Goal: Complete application form: Complete application form

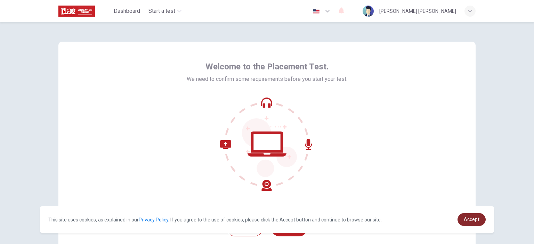
click at [473, 222] on span "Accept" at bounding box center [472, 220] width 16 height 6
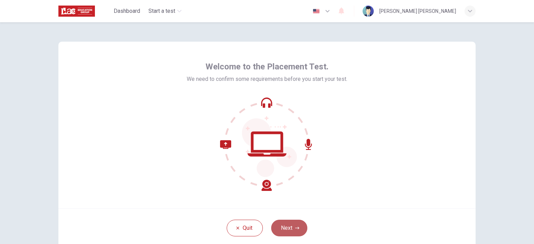
click at [286, 231] on button "Next" at bounding box center [289, 228] width 36 height 17
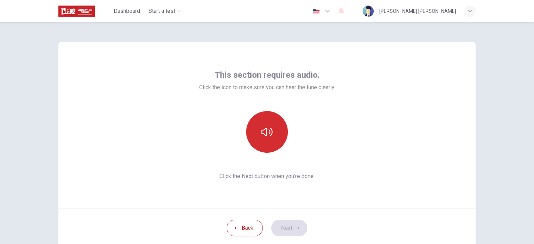
click at [263, 139] on button "button" at bounding box center [267, 132] width 42 height 42
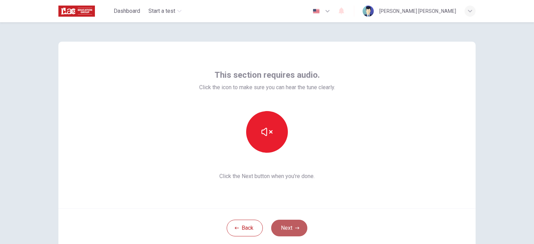
click at [284, 228] on button "Next" at bounding box center [289, 228] width 36 height 17
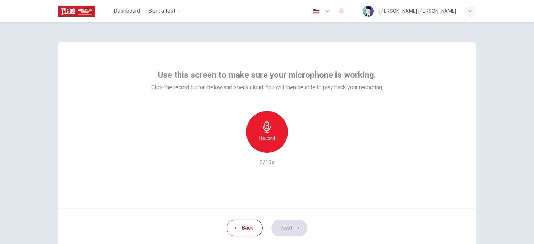
click at [268, 135] on h6 "Record" at bounding box center [267, 138] width 16 height 8
click at [267, 128] on icon "button" at bounding box center [267, 127] width 8 height 11
click at [291, 223] on button "Next" at bounding box center [289, 228] width 36 height 17
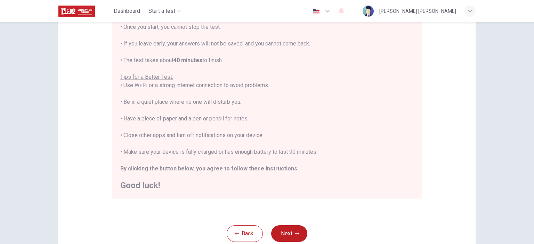
scroll to position [107, 0]
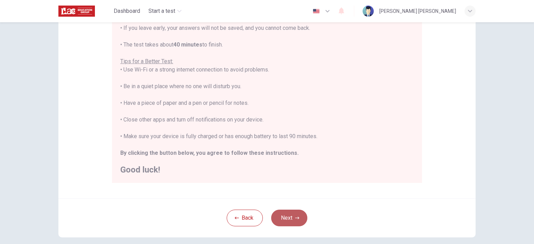
click at [286, 220] on button "Next" at bounding box center [289, 218] width 36 height 17
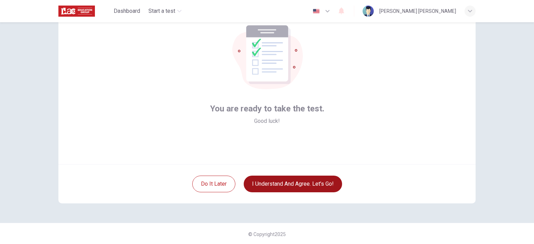
scroll to position [45, 0]
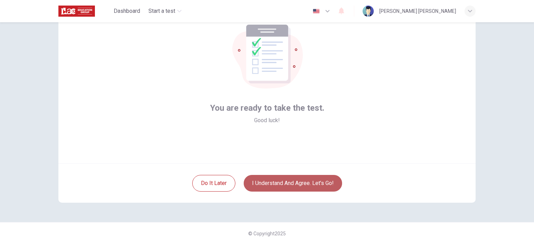
click at [282, 183] on button "I understand and agree. Let’s go!" at bounding box center [293, 183] width 98 height 17
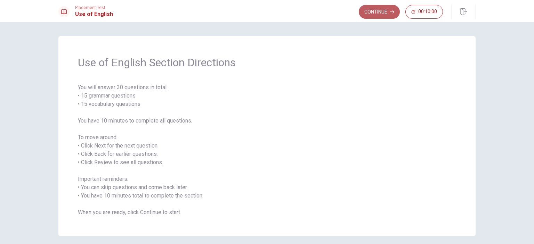
click at [386, 6] on button "Continue" at bounding box center [379, 12] width 41 height 14
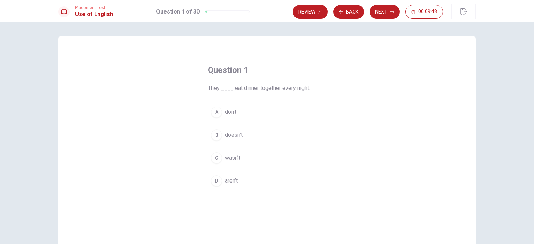
click at [233, 135] on span "doesn’t" at bounding box center [234, 135] width 18 height 8
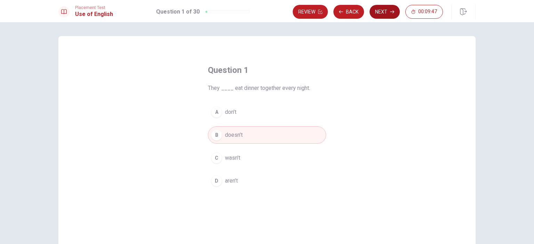
click at [382, 13] on button "Next" at bounding box center [384, 12] width 30 height 14
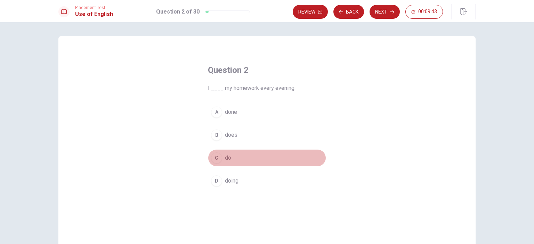
click at [228, 161] on span "do" at bounding box center [228, 158] width 6 height 8
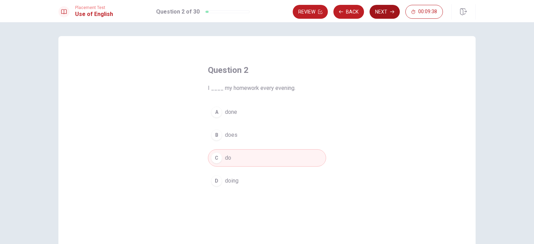
click at [378, 11] on button "Next" at bounding box center [384, 12] width 30 height 14
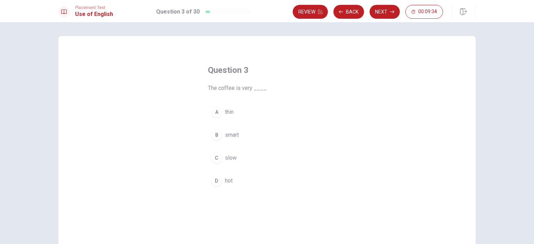
click at [225, 187] on button "D hot" at bounding box center [267, 180] width 118 height 17
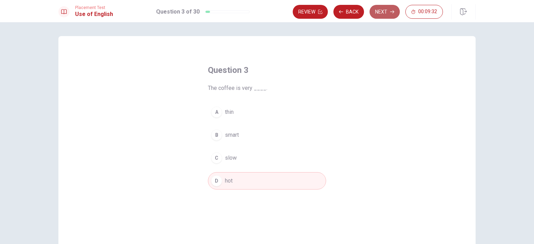
click at [384, 11] on button "Next" at bounding box center [384, 12] width 30 height 14
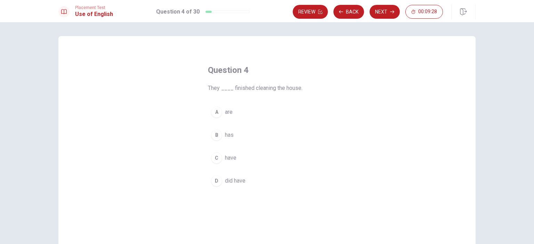
click at [227, 112] on span "are" at bounding box center [229, 112] width 8 height 8
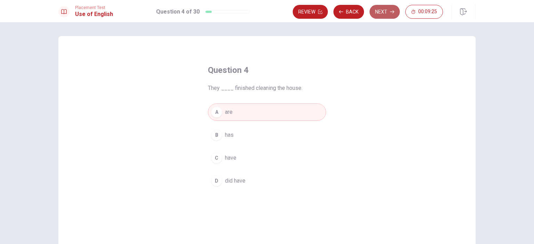
click at [383, 16] on button "Next" at bounding box center [384, 12] width 30 height 14
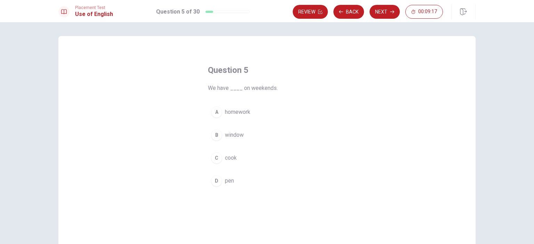
click at [229, 156] on span "cook" at bounding box center [231, 158] width 12 height 8
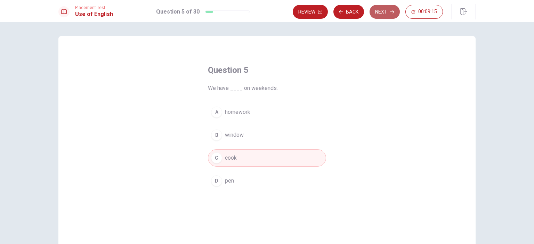
click at [380, 10] on button "Next" at bounding box center [384, 12] width 30 height 14
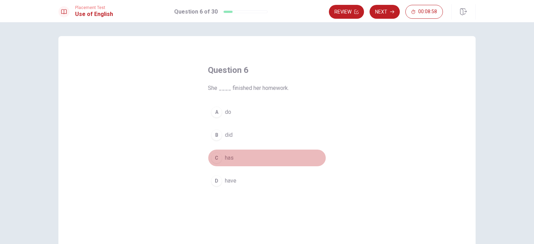
click at [230, 157] on span "has" at bounding box center [229, 158] width 9 height 8
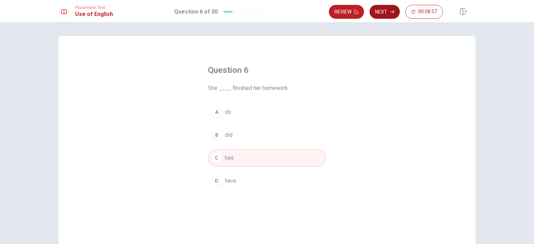
click at [385, 14] on button "Next" at bounding box center [384, 12] width 30 height 14
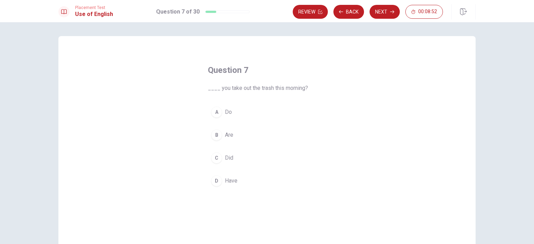
click at [225, 114] on span "Do" at bounding box center [228, 112] width 7 height 8
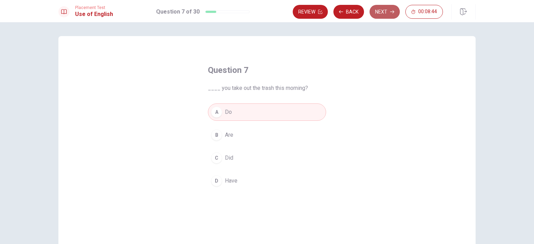
click at [386, 13] on button "Next" at bounding box center [384, 12] width 30 height 14
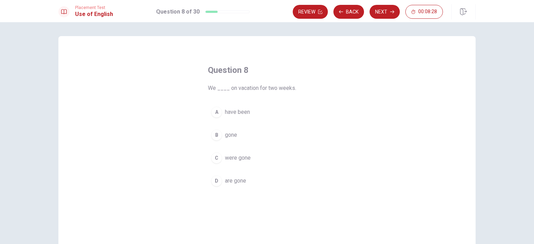
click at [214, 109] on div "A" at bounding box center [216, 112] width 11 height 11
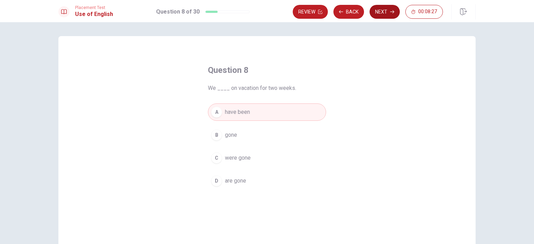
click at [382, 11] on button "Next" at bounding box center [384, 12] width 30 height 14
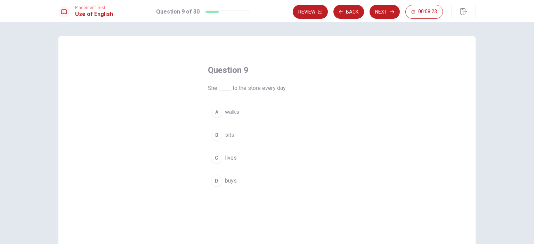
click at [217, 114] on div "A" at bounding box center [216, 112] width 11 height 11
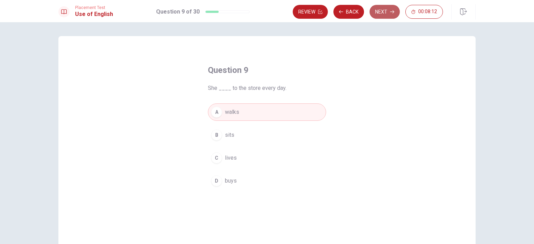
click at [385, 11] on button "Next" at bounding box center [384, 12] width 30 height 14
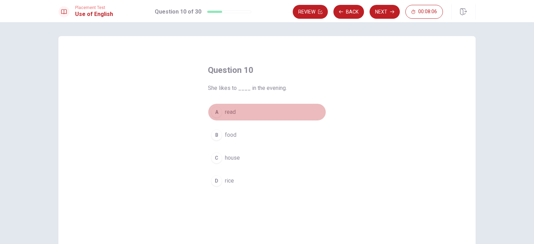
click at [214, 112] on div "A" at bounding box center [216, 112] width 11 height 11
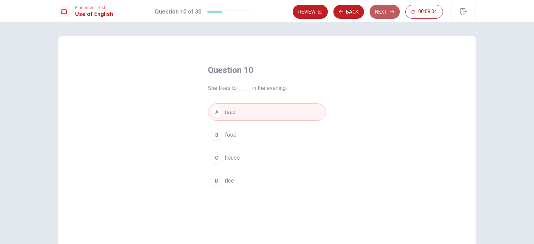
click at [391, 11] on icon "button" at bounding box center [392, 12] width 4 height 4
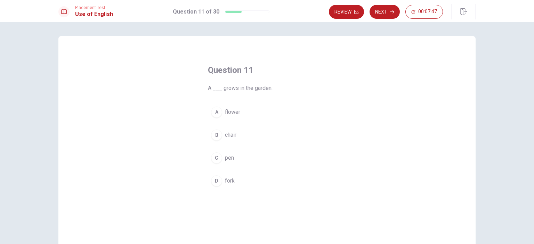
click at [225, 113] on span "flower" at bounding box center [232, 112] width 15 height 8
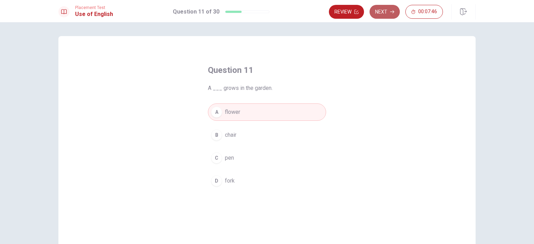
click at [380, 15] on button "Next" at bounding box center [384, 12] width 30 height 14
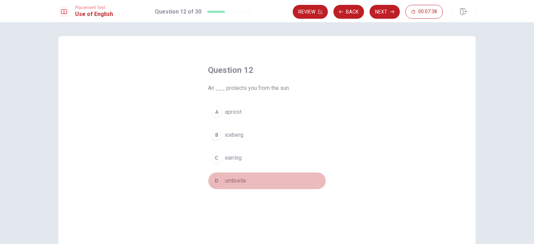
click at [219, 179] on div "D" at bounding box center [216, 181] width 11 height 11
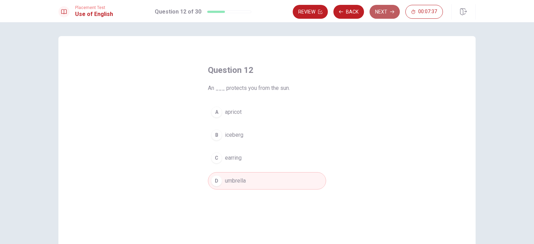
click at [383, 9] on button "Next" at bounding box center [384, 12] width 30 height 14
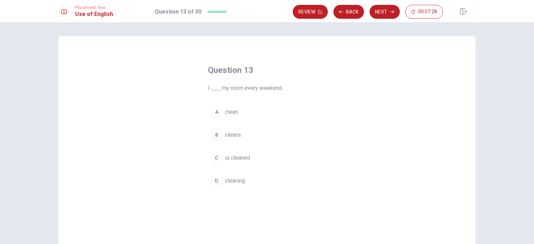
click at [232, 180] on span "cleaning" at bounding box center [235, 181] width 20 height 8
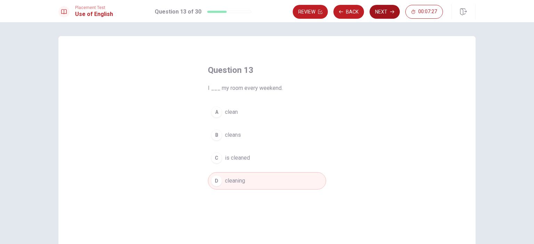
click at [382, 13] on button "Next" at bounding box center [384, 12] width 30 height 14
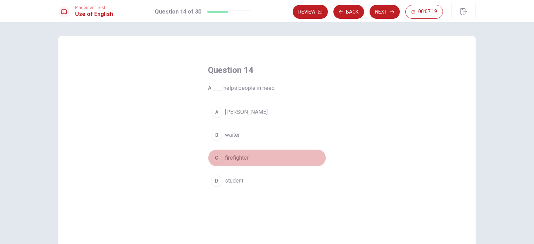
click at [220, 156] on div "C" at bounding box center [216, 158] width 11 height 11
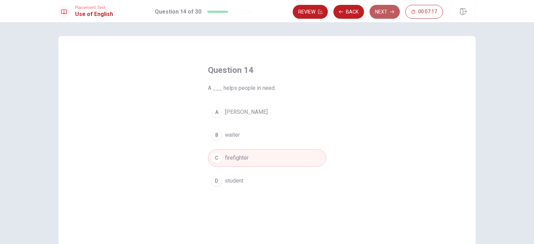
click at [380, 14] on button "Next" at bounding box center [384, 12] width 30 height 14
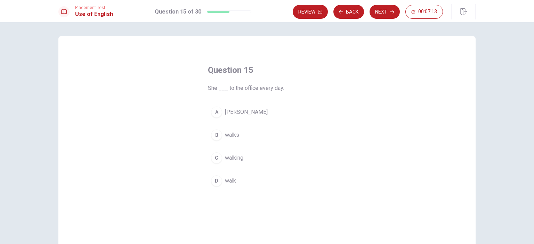
click at [215, 133] on div "B" at bounding box center [216, 135] width 11 height 11
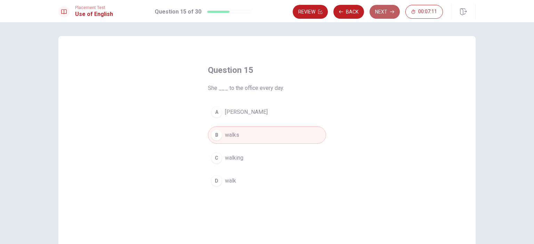
click at [376, 14] on button "Next" at bounding box center [384, 12] width 30 height 14
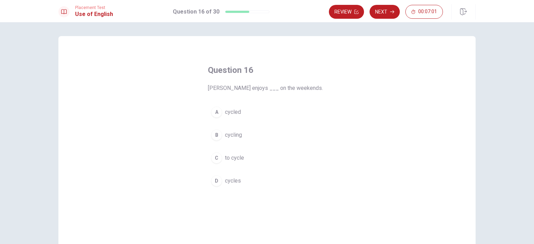
click at [217, 135] on div "B" at bounding box center [216, 135] width 11 height 11
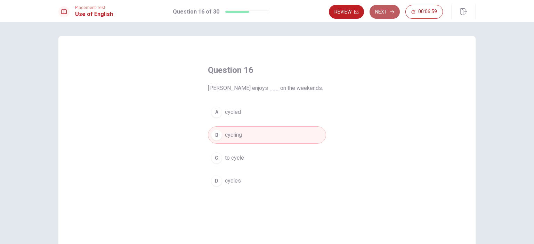
click at [388, 9] on button "Next" at bounding box center [384, 12] width 30 height 14
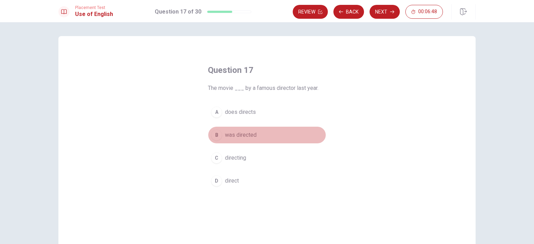
click at [216, 135] on div "B" at bounding box center [216, 135] width 11 height 11
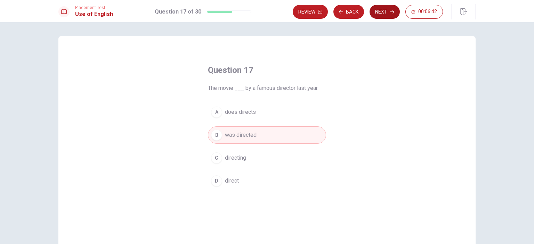
click at [385, 11] on button "Next" at bounding box center [384, 12] width 30 height 14
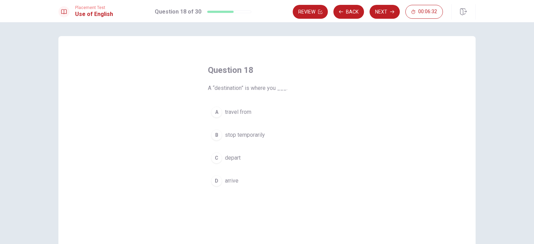
drag, startPoint x: 204, startPoint y: 90, endPoint x: 282, endPoint y: 89, distance: 77.5
click at [282, 89] on div "Question 18 A “destination” is where you ___. A travel from B stop temporarily …" at bounding box center [267, 127] width 146 height 147
drag, startPoint x: 275, startPoint y: 87, endPoint x: 170, endPoint y: 91, distance: 104.4
click at [170, 91] on div "Question 18 A “destination” is where you ___. A travel from B stop temporarily …" at bounding box center [266, 157] width 417 height 242
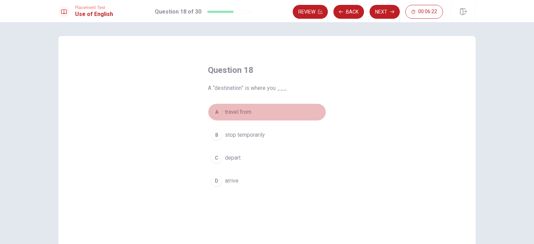
click at [212, 114] on div "A" at bounding box center [216, 112] width 11 height 11
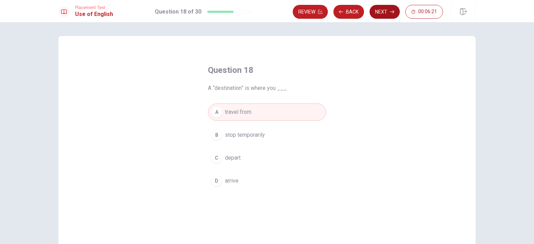
click at [380, 12] on button "Next" at bounding box center [384, 12] width 30 height 14
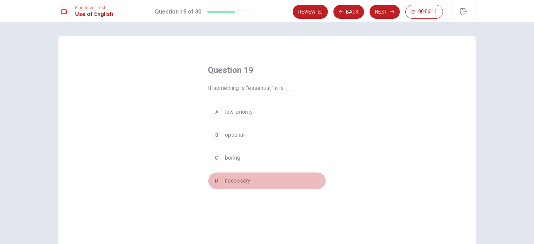
click at [218, 180] on div "D" at bounding box center [216, 181] width 11 height 11
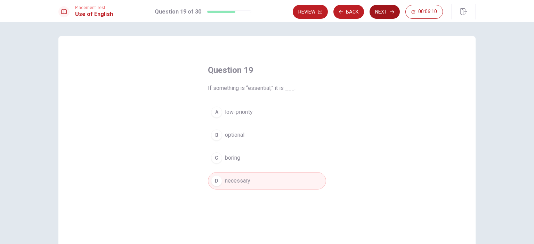
click at [378, 9] on button "Next" at bounding box center [384, 12] width 30 height 14
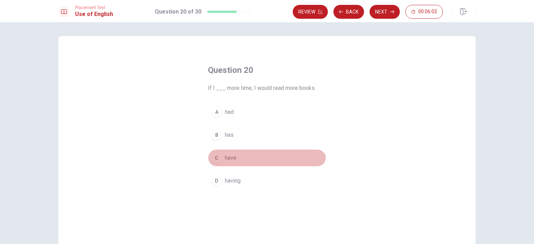
click at [215, 158] on div "C" at bounding box center [216, 158] width 11 height 11
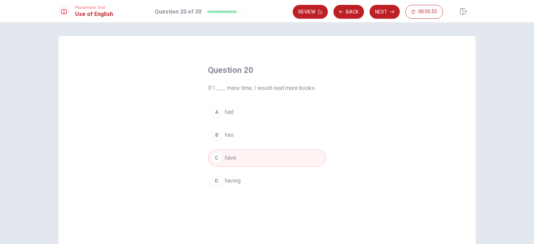
click at [217, 181] on div "D" at bounding box center [216, 181] width 11 height 11
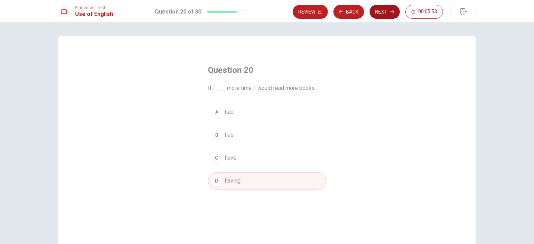
click at [377, 15] on button "Next" at bounding box center [384, 12] width 30 height 14
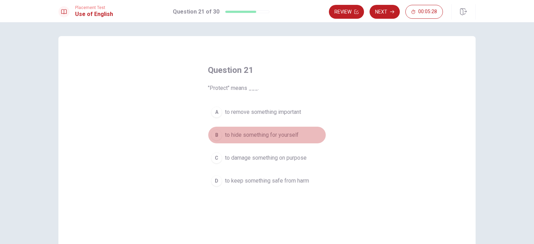
click at [213, 136] on div "B" at bounding box center [216, 135] width 11 height 11
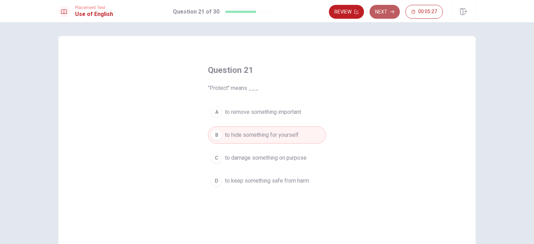
click at [383, 11] on button "Next" at bounding box center [384, 12] width 30 height 14
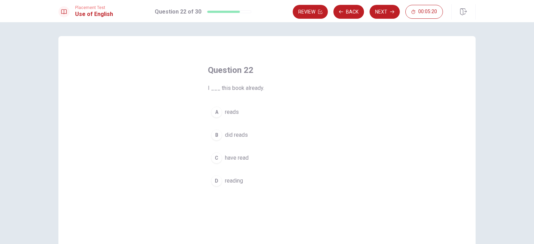
click at [230, 112] on span "reads" at bounding box center [232, 112] width 14 height 8
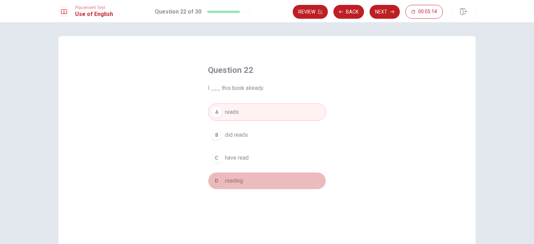
click at [234, 180] on span "reading" at bounding box center [234, 181] width 18 height 8
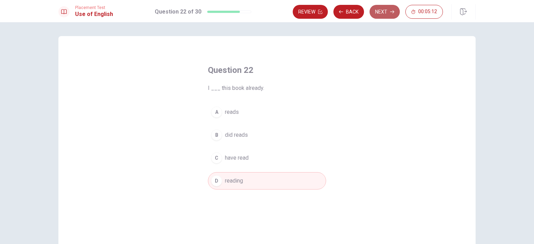
click at [386, 13] on button "Next" at bounding box center [384, 12] width 30 height 14
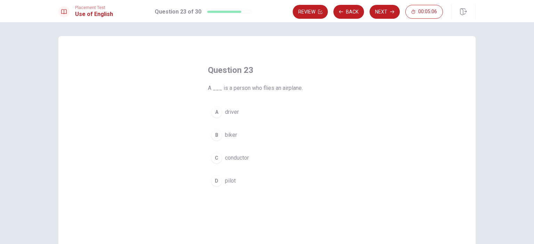
click at [229, 180] on span "pilot" at bounding box center [230, 181] width 11 height 8
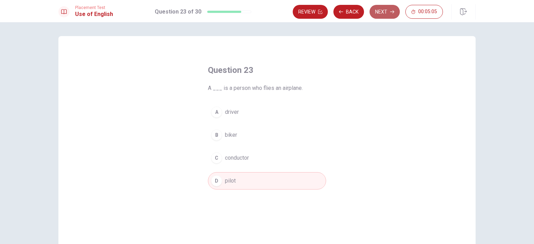
click at [385, 12] on button "Next" at bounding box center [384, 12] width 30 height 14
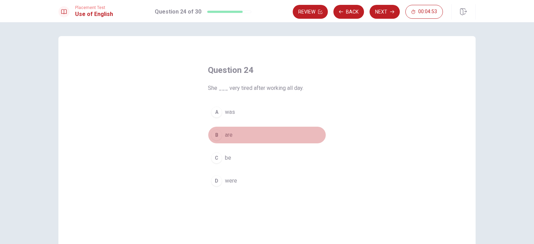
click at [226, 134] on span "are" at bounding box center [229, 135] width 8 height 8
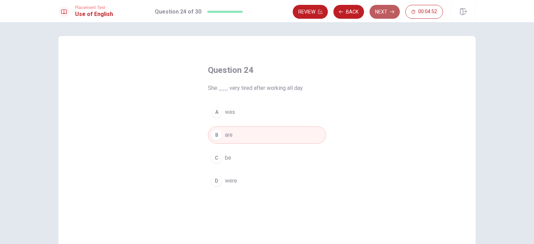
click at [381, 14] on button "Next" at bounding box center [384, 12] width 30 height 14
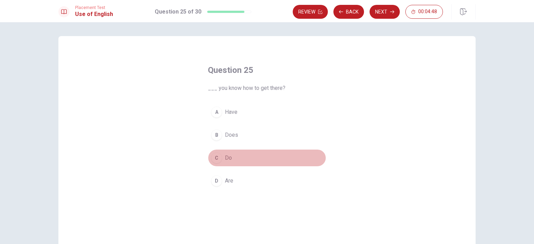
click at [226, 157] on span "Do" at bounding box center [228, 158] width 7 height 8
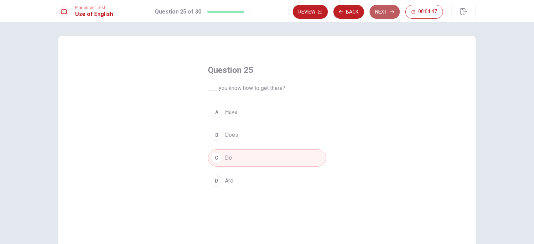
click at [377, 14] on button "Next" at bounding box center [384, 12] width 30 height 14
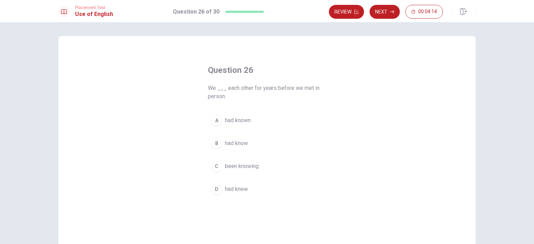
click at [226, 117] on span "had known" at bounding box center [238, 120] width 26 height 8
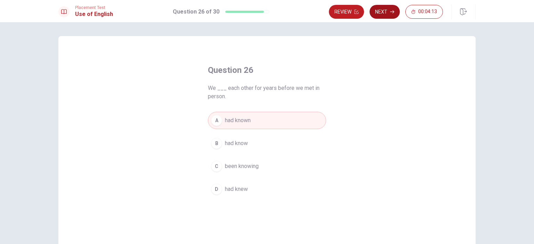
click at [377, 8] on button "Next" at bounding box center [384, 12] width 30 height 14
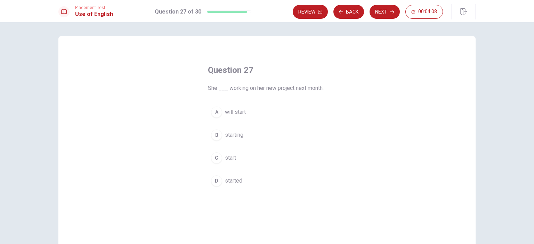
click at [229, 159] on span "start" at bounding box center [230, 158] width 11 height 8
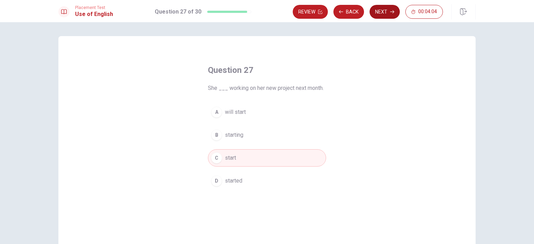
click at [388, 11] on button "Next" at bounding box center [384, 12] width 30 height 14
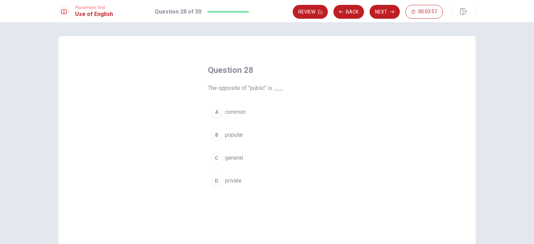
click at [235, 178] on span "private" at bounding box center [233, 181] width 17 height 8
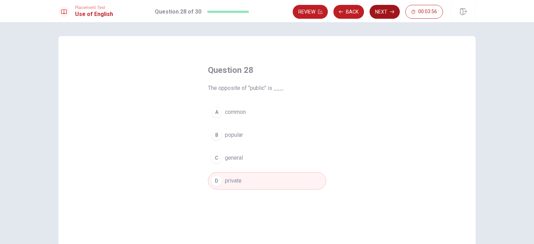
click at [382, 13] on button "Next" at bounding box center [384, 12] width 30 height 14
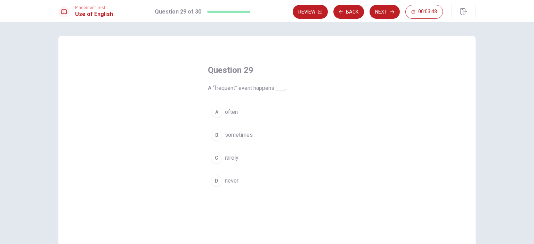
click at [234, 112] on span "often" at bounding box center [231, 112] width 13 height 8
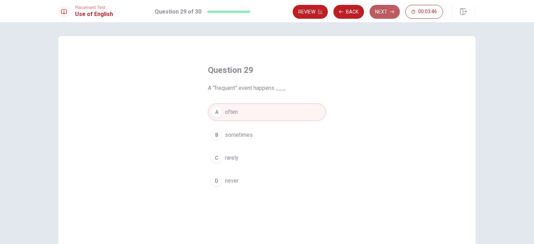
click at [388, 11] on button "Next" at bounding box center [384, 12] width 30 height 14
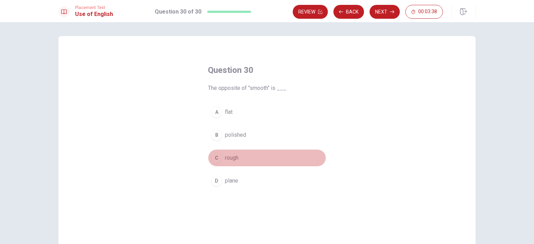
click at [231, 160] on span "rough" at bounding box center [232, 158] width 14 height 8
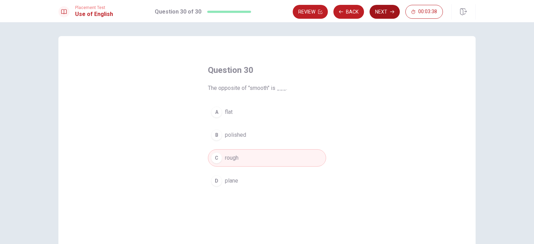
click at [378, 14] on button "Next" at bounding box center [384, 12] width 30 height 14
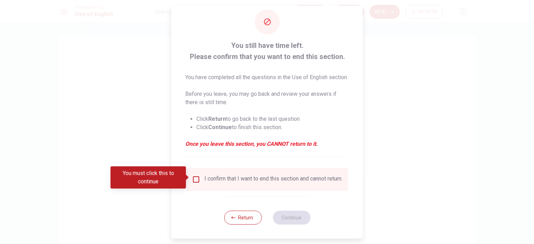
scroll to position [23, 0]
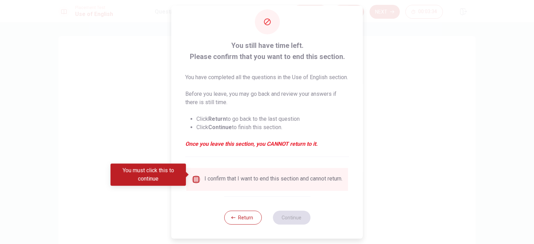
click at [197, 176] on input "You must click this to continue" at bounding box center [196, 180] width 8 height 8
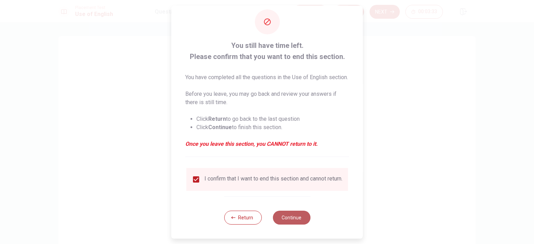
click at [292, 217] on button "Continue" at bounding box center [291, 218] width 38 height 14
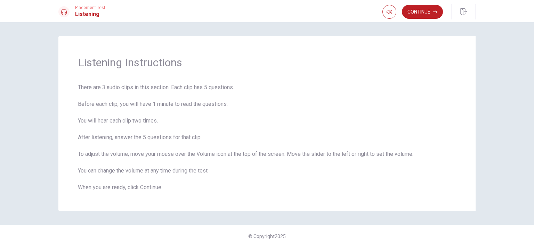
scroll to position [3, 0]
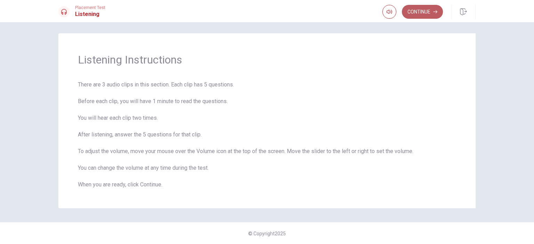
click at [414, 11] on button "Continue" at bounding box center [422, 12] width 41 height 14
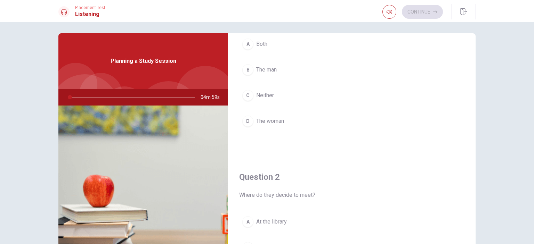
scroll to position [70, 0]
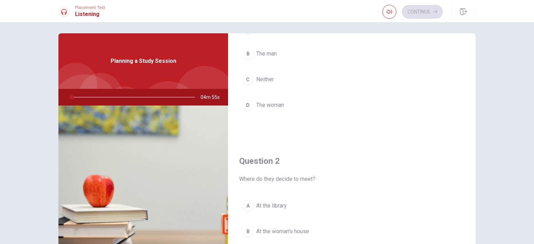
click at [266, 172] on div "Question 2 Where do they decide to meet?" at bounding box center [351, 170] width 225 height 28
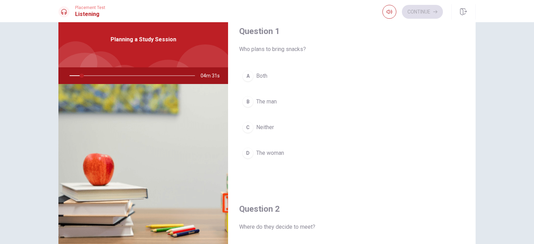
scroll to position [0, 0]
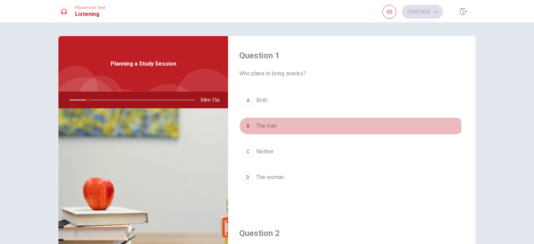
click at [299, 129] on button "B The man" at bounding box center [351, 125] width 225 height 17
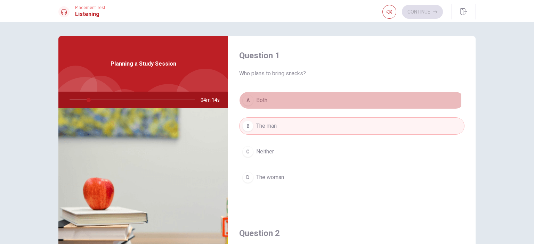
click at [253, 102] on button "A Both" at bounding box center [351, 100] width 225 height 17
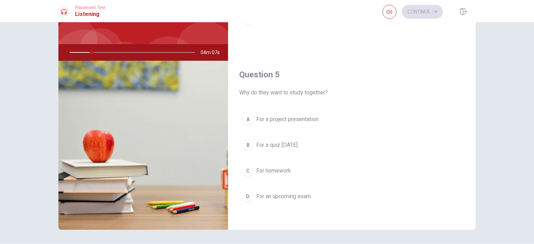
scroll to position [70, 0]
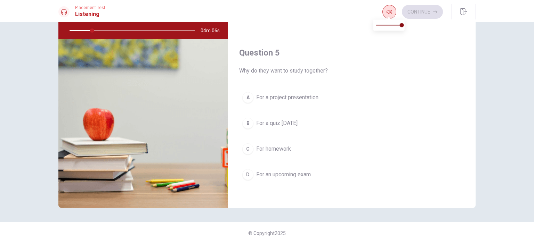
click at [386, 14] on icon "button" at bounding box center [389, 12] width 6 height 6
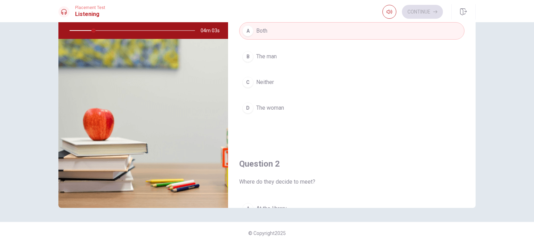
scroll to position [0, 0]
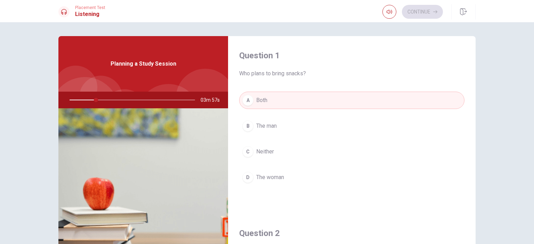
type input "21"
drag, startPoint x: 95, startPoint y: 98, endPoint x: 157, endPoint y: 103, distance: 61.7
click at [156, 103] on div at bounding box center [130, 100] width 139 height 17
drag, startPoint x: 185, startPoint y: 101, endPoint x: 219, endPoint y: 98, distance: 34.2
click at [219, 98] on div "03m 54s" at bounding box center [143, 100] width 170 height 17
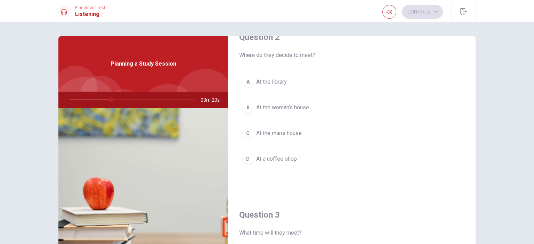
scroll to position [209, 0]
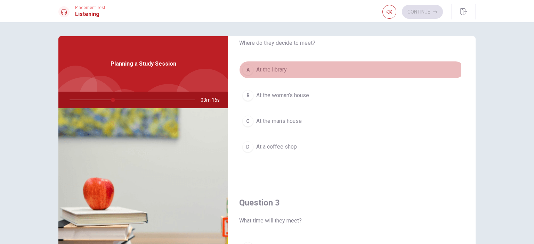
click at [247, 67] on div "A" at bounding box center [247, 69] width 11 height 11
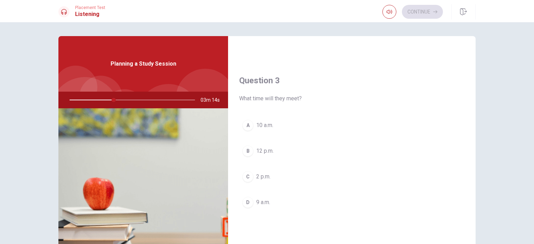
scroll to position [348, 0]
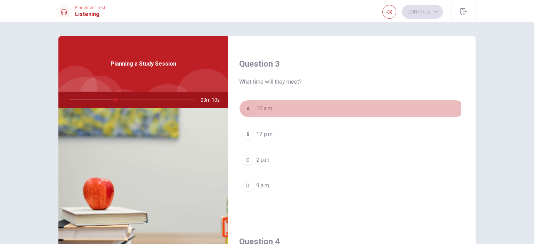
click at [246, 106] on div "A" at bounding box center [247, 108] width 11 height 11
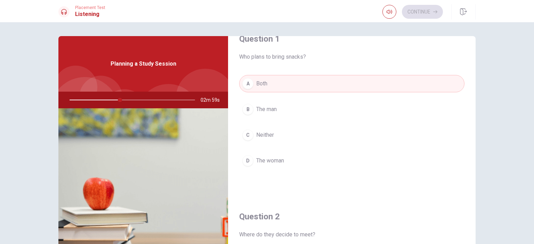
scroll to position [0, 0]
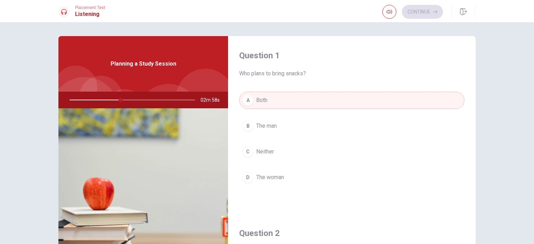
type input "41"
click at [256, 175] on span "The woman" at bounding box center [270, 177] width 28 height 8
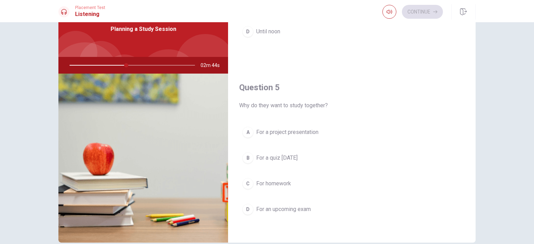
scroll to position [70, 0]
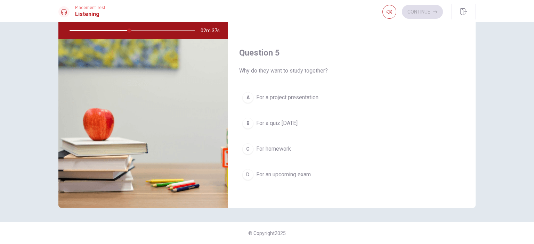
click at [245, 173] on div "D" at bounding box center [247, 174] width 11 height 11
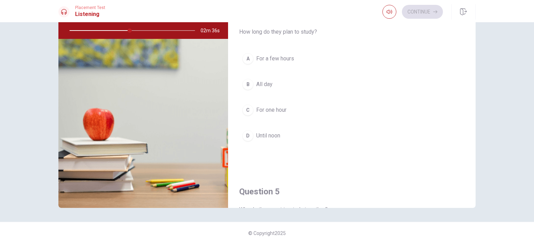
scroll to position [471, 0]
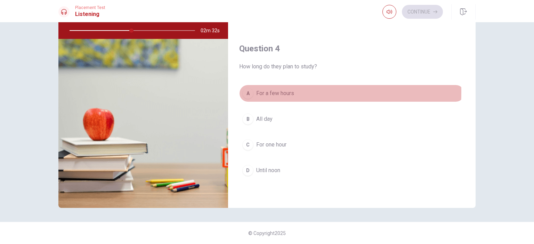
click at [247, 90] on div "A" at bounding box center [247, 93] width 11 height 11
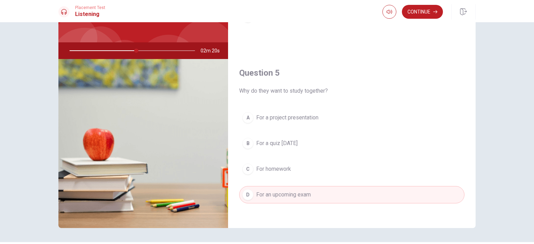
scroll to position [70, 0]
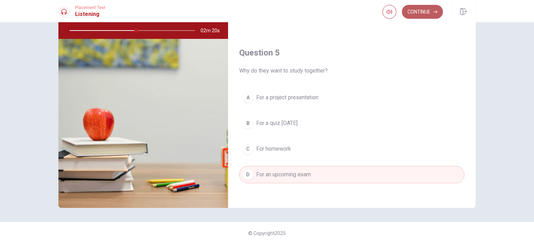
click at [425, 13] on button "Continue" at bounding box center [422, 12] width 41 height 14
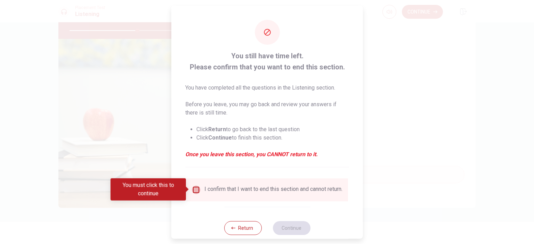
click at [196, 192] on input "You must click this to continue" at bounding box center [196, 190] width 8 height 8
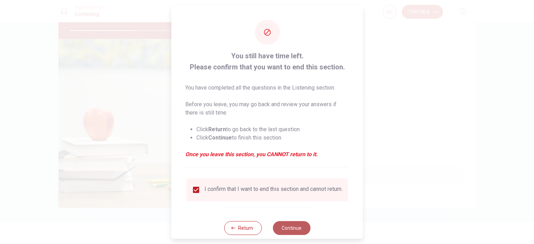
click at [307, 233] on button "Continue" at bounding box center [291, 228] width 38 height 14
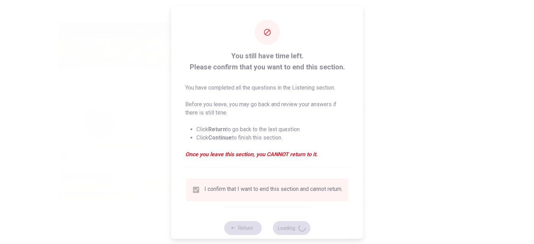
type input "55"
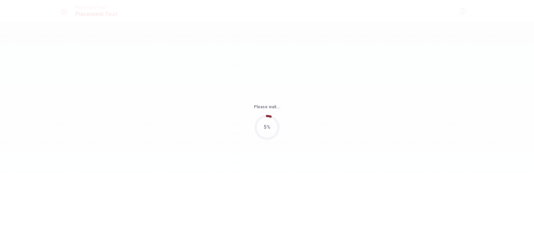
scroll to position [0, 0]
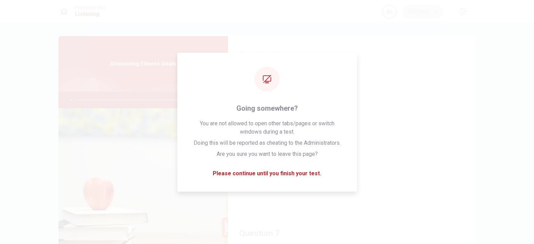
click at [420, 129] on button "B She has no equipment" at bounding box center [351, 125] width 225 height 17
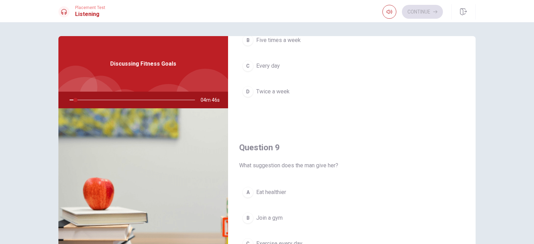
type input "5"
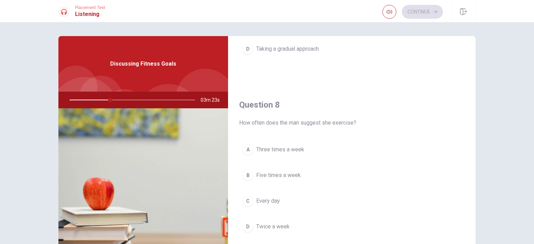
scroll to position [348, 0]
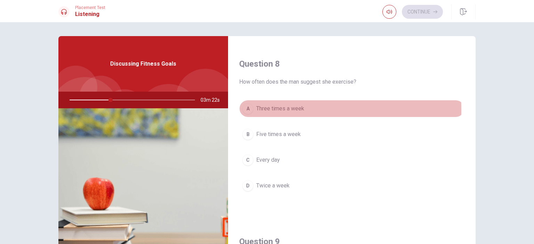
click at [246, 109] on div "A" at bounding box center [247, 108] width 11 height 11
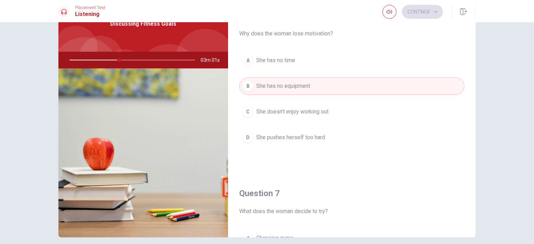
scroll to position [0, 0]
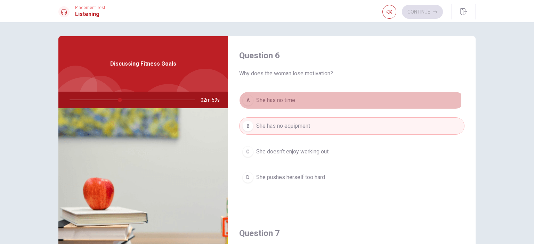
click at [245, 102] on div "A" at bounding box center [247, 100] width 11 height 11
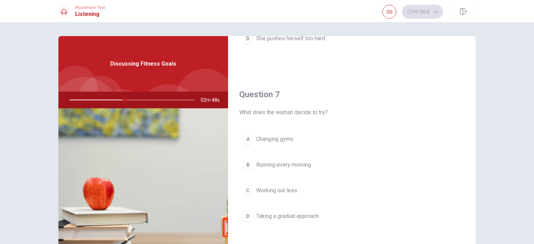
scroll to position [174, 0]
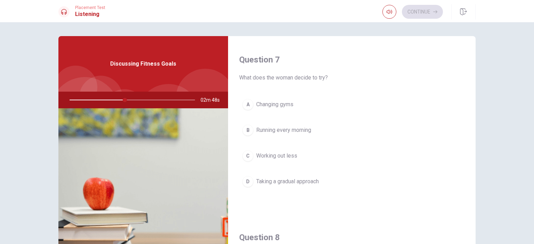
type input "44"
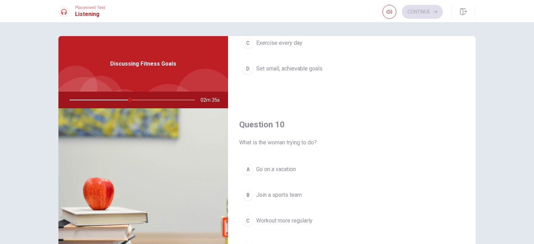
scroll to position [645, 0]
click at [247, 71] on button "D Set small, achievable goals" at bounding box center [351, 66] width 225 height 17
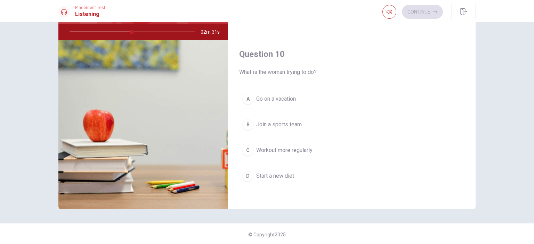
scroll to position [70, 0]
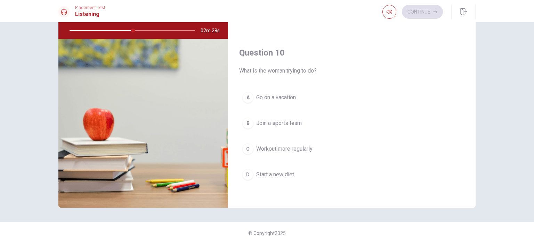
click at [245, 147] on div "C" at bounding box center [247, 149] width 11 height 11
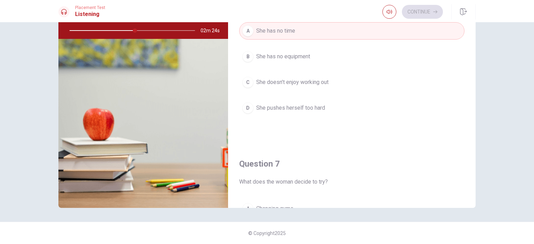
scroll to position [104, 0]
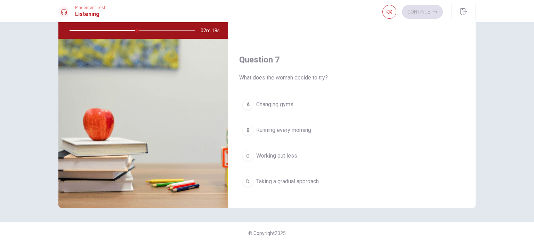
click at [247, 183] on div "D" at bounding box center [247, 181] width 11 height 11
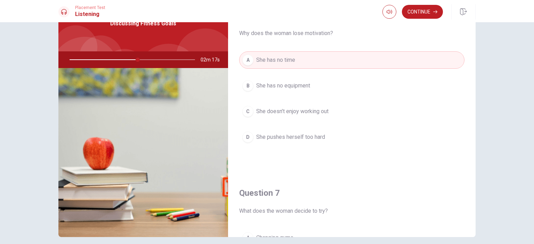
scroll to position [0, 0]
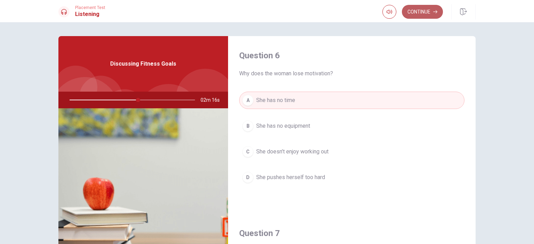
click at [420, 8] on button "Continue" at bounding box center [422, 12] width 41 height 14
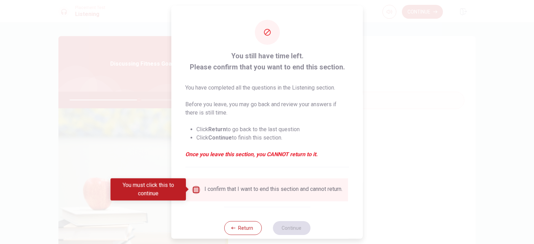
click at [192, 191] on input "You must click this to continue" at bounding box center [196, 190] width 8 height 8
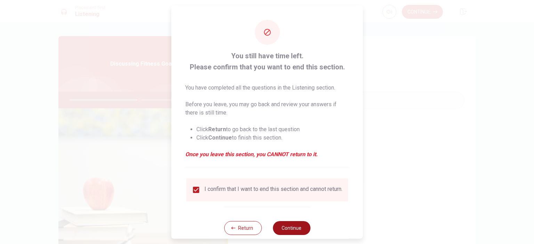
click at [292, 234] on button "Continue" at bounding box center [291, 228] width 38 height 14
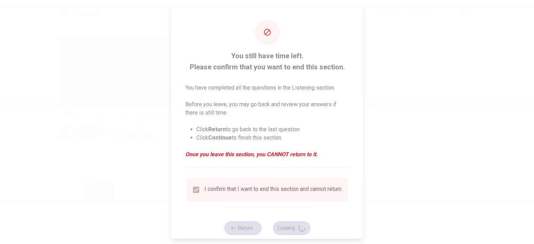
type input "56"
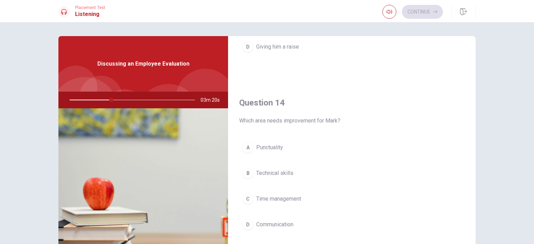
scroll to position [556, 0]
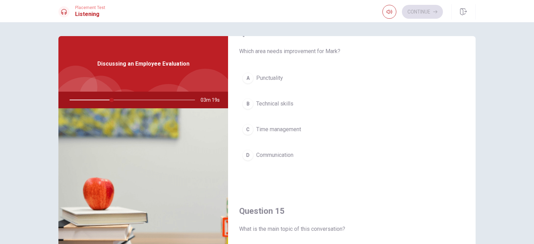
click at [256, 129] on span "Time management" at bounding box center [278, 129] width 45 height 8
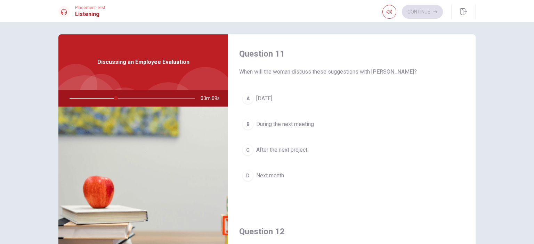
scroll to position [0, 0]
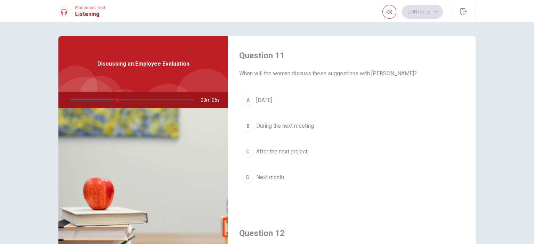
click at [284, 132] on button "B During the next meeting" at bounding box center [351, 125] width 225 height 17
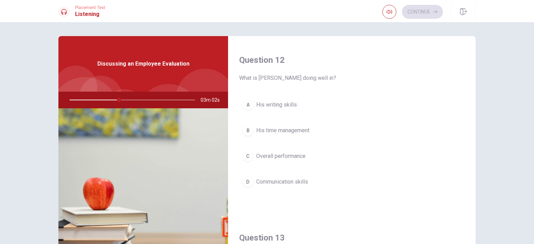
scroll to position [174, 0]
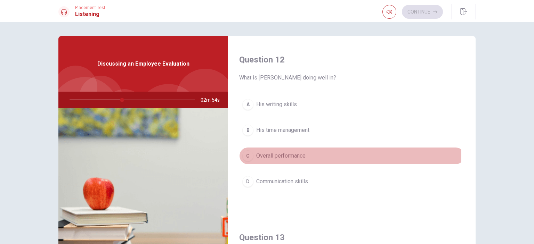
click at [264, 154] on span "Overall performance" at bounding box center [280, 156] width 49 height 8
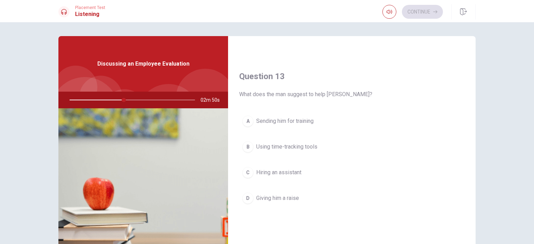
scroll to position [348, 0]
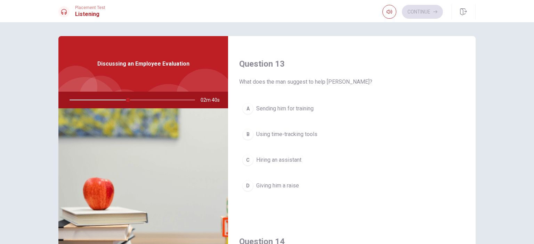
type input "47"
click at [414, 11] on div "Continue" at bounding box center [412, 12] width 60 height 14
click at [279, 156] on span "Hiring an assistant" at bounding box center [278, 160] width 45 height 8
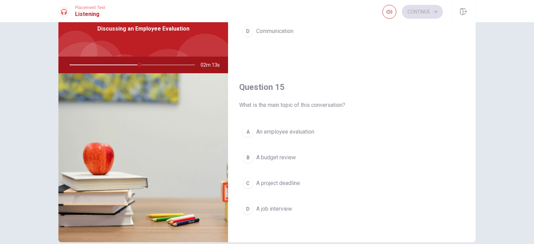
scroll to position [70, 0]
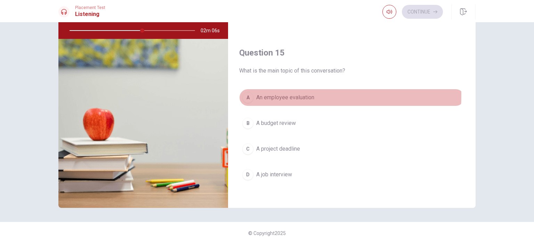
click at [297, 93] on span "An employee evaluation" at bounding box center [285, 97] width 58 height 8
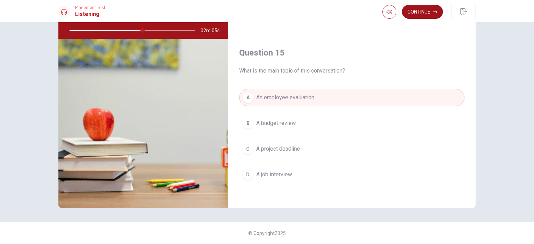
click at [427, 11] on button "Continue" at bounding box center [422, 12] width 41 height 14
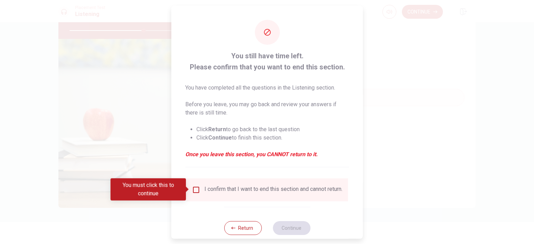
click at [201, 190] on div "I confirm that I want to end this section and cannot return." at bounding box center [267, 190] width 150 height 8
click at [202, 190] on div "I confirm that I want to end this section and cannot return." at bounding box center [267, 190] width 150 height 8
click at [199, 190] on div "I confirm that I want to end this section and cannot return." at bounding box center [267, 190] width 150 height 8
click at [197, 187] on input "You must click this to continue" at bounding box center [196, 190] width 8 height 8
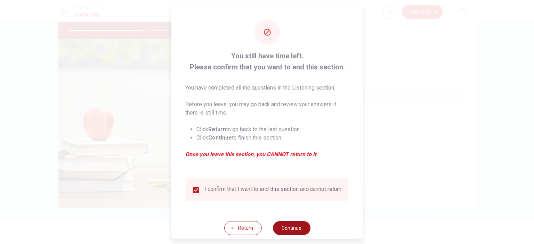
click at [287, 235] on button "Continue" at bounding box center [291, 228] width 38 height 14
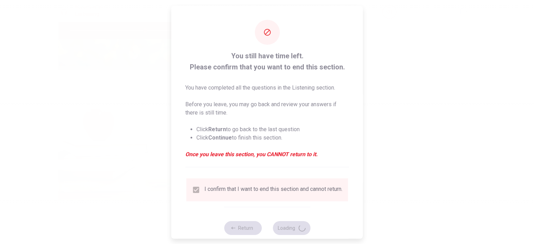
type input "61"
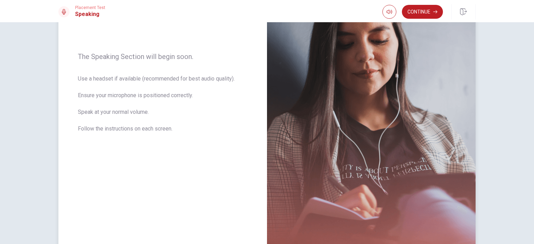
scroll to position [61, 0]
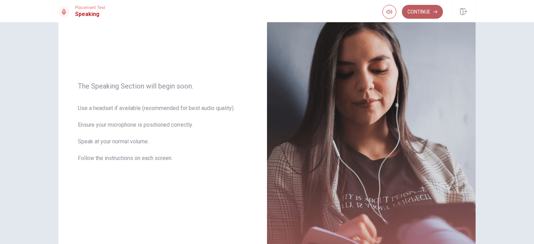
click at [418, 9] on button "Continue" at bounding box center [422, 12] width 41 height 14
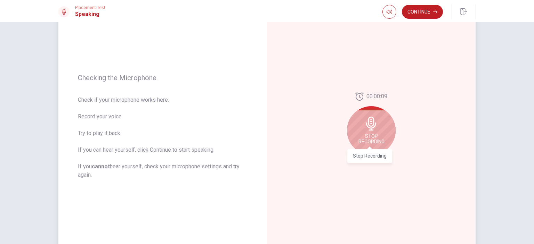
click at [363, 135] on span "Stop Recording" at bounding box center [371, 138] width 26 height 11
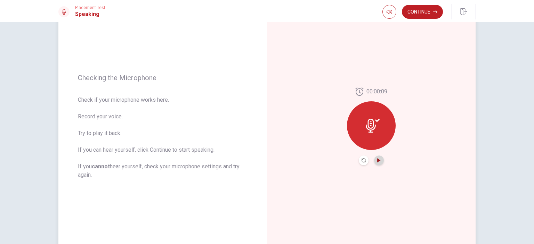
click at [377, 158] on icon "Play Audio" at bounding box center [379, 160] width 4 height 4
click at [414, 14] on button "Continue" at bounding box center [422, 12] width 41 height 14
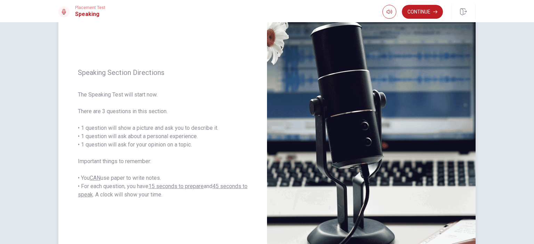
scroll to position [70, 0]
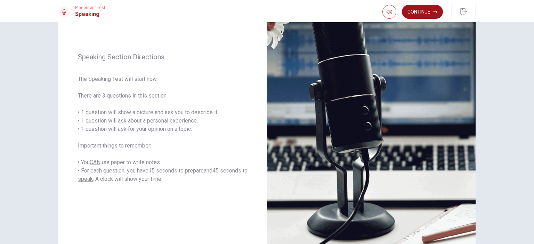
click at [424, 13] on button "Continue" at bounding box center [422, 12] width 41 height 14
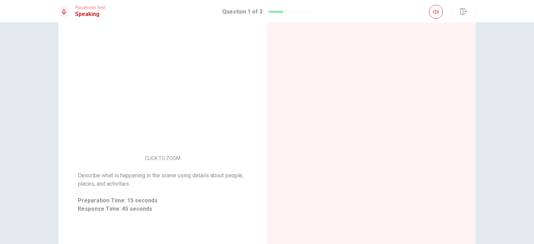
scroll to position [71, 0]
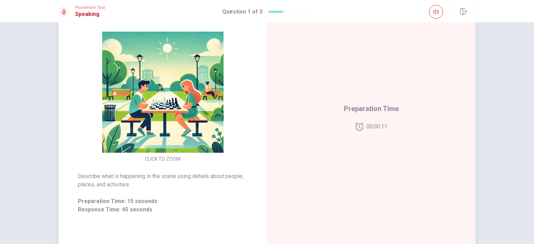
click at [177, 158] on button "CLICK TO ZOOM" at bounding box center [162, 159] width 41 height 10
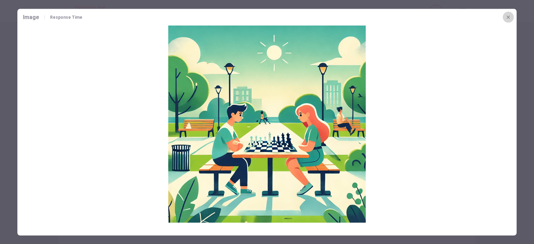
click at [507, 18] on icon "button" at bounding box center [507, 16] width 3 height 3
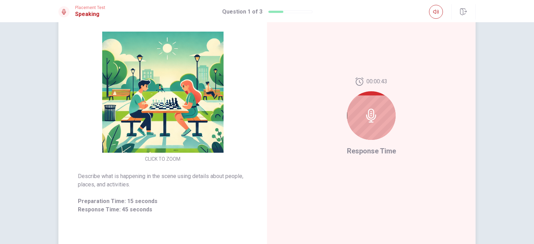
click at [370, 121] on icon at bounding box center [371, 116] width 14 height 14
click at [164, 157] on button "CLICK TO ZOOM" at bounding box center [162, 159] width 41 height 10
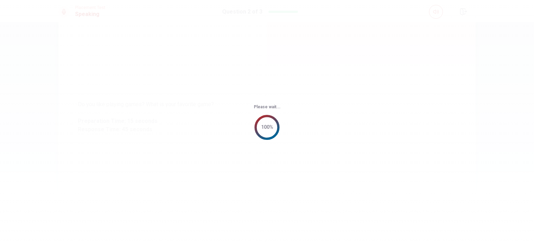
scroll to position [0, 0]
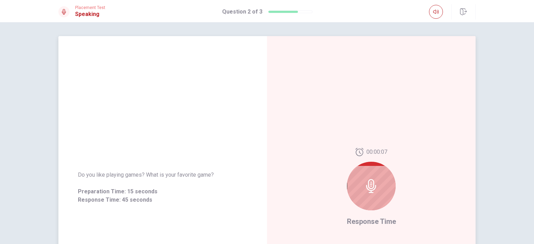
click at [371, 186] on icon at bounding box center [371, 186] width 10 height 14
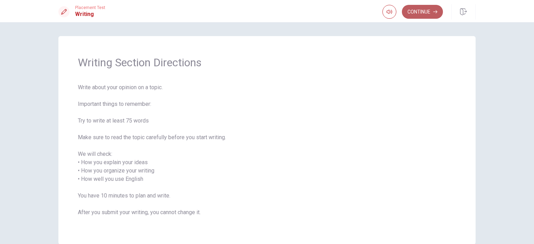
click at [427, 15] on button "Continue" at bounding box center [422, 12] width 41 height 14
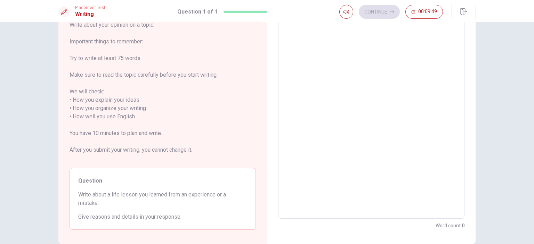
scroll to position [46, 0]
drag, startPoint x: 528, startPoint y: 122, endPoint x: 528, endPoint y: 132, distance: 10.4
click at [528, 132] on div "Directions Write about your opinion on a topic. Important things to remember: T…" at bounding box center [267, 133] width 534 height 222
drag, startPoint x: 528, startPoint y: 132, endPoint x: 527, endPoint y: 145, distance: 12.9
click at [527, 145] on div "Directions Write about your opinion on a topic. Important things to remember: T…" at bounding box center [267, 133] width 534 height 222
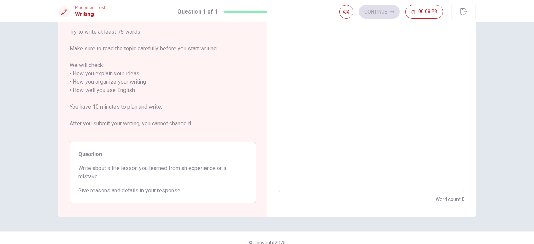
scroll to position [0, 0]
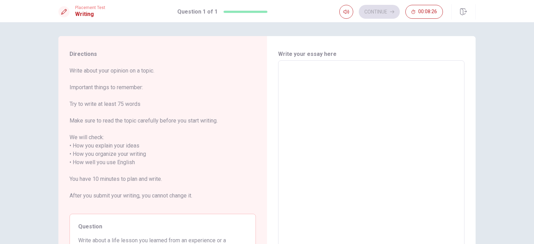
click at [302, 93] on textarea at bounding box center [371, 162] width 177 height 193
type textarea "O"
type textarea "x"
type textarea "On"
type textarea "x"
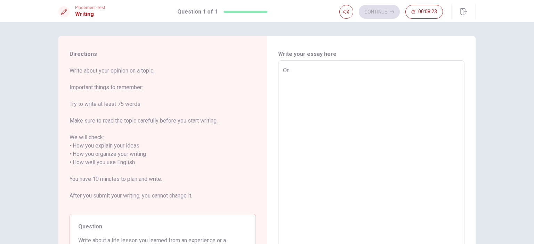
type textarea "Onc"
type textarea "x"
type textarea "Once"
type textarea "x"
type textarea "Once"
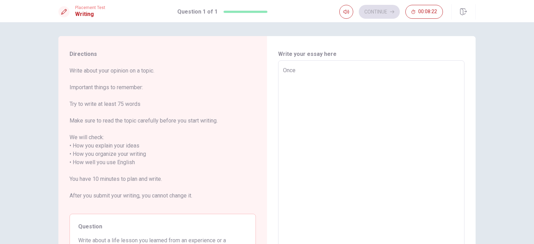
type textarea "x"
type textarea "Once d"
type textarea "x"
type textarea "Once da"
type textarea "x"
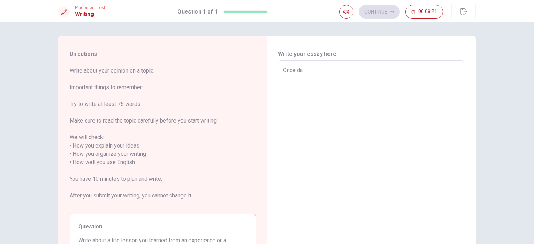
type textarea "Once day"
type textarea "x"
type textarea "Once day"
type textarea "x"
type textarea "Once day i"
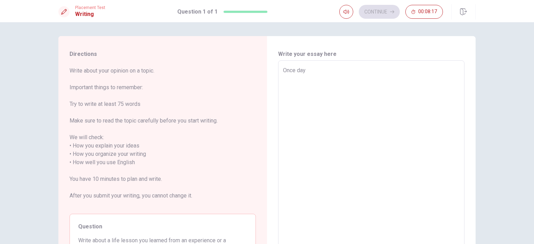
type textarea "x"
type textarea "Once day in"
type textarea "x"
type textarea "Once day in"
type textarea "x"
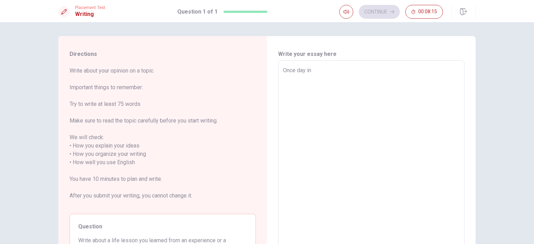
type textarea "Once day in a"
type textarea "x"
type textarea "Once day in a"
type textarea "x"
type textarea "Once day in a m"
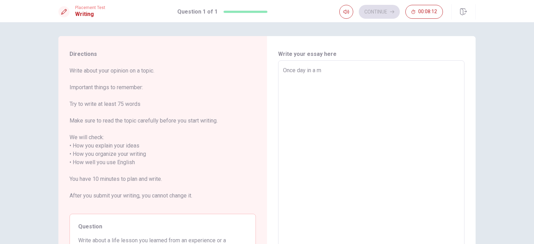
type textarea "x"
type textarea "Once day in a mi"
type textarea "x"
type textarea "Once day in a m"
type textarea "x"
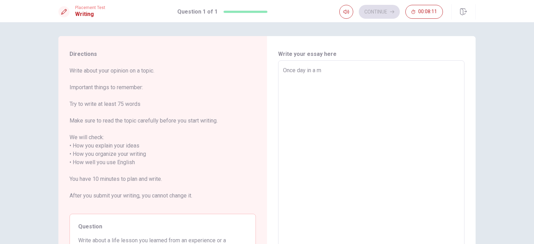
type textarea "Once day in a"
type textarea "x"
type textarea "Once day in a"
type textarea "x"
type textarea "Once day in"
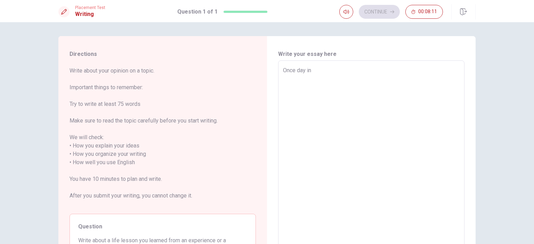
type textarea "x"
type textarea "Once day in"
type textarea "x"
type textarea "Once day i"
type textarea "x"
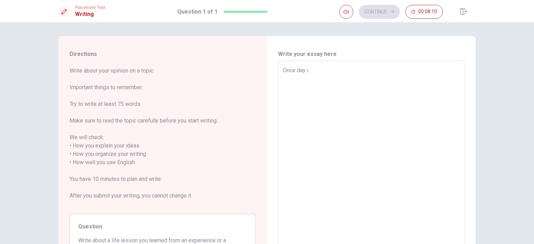
type textarea "Once day"
type textarea "x"
type textarea "Once day"
type textarea "x"
type textarea "Once da"
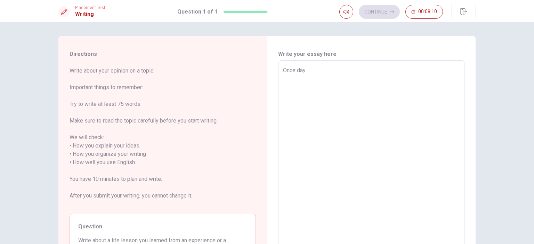
type textarea "x"
type textarea "Once d"
type textarea "x"
type textarea "Once"
type textarea "x"
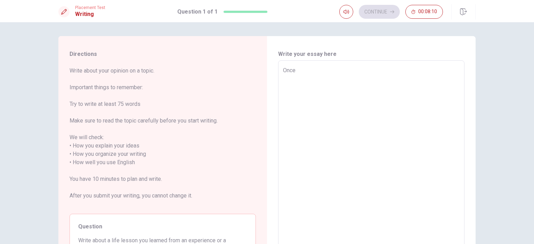
type textarea "Onc"
type textarea "x"
type textarea "O"
type textarea "x"
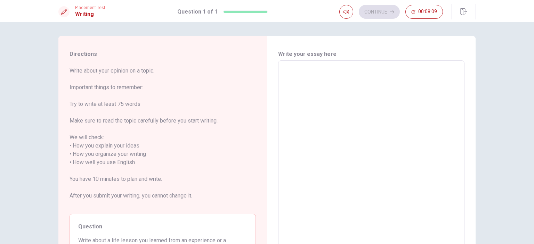
type textarea "I"
type textarea "x"
type textarea "In"
type textarea "x"
type textarea "In"
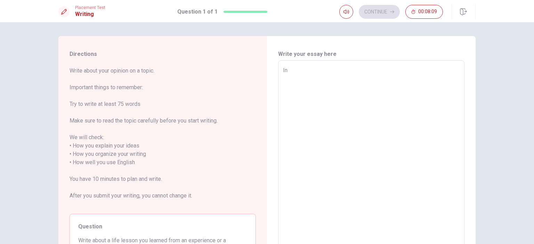
type textarea "x"
type textarea "In m"
type textarea "x"
type textarea "In my"
type textarea "x"
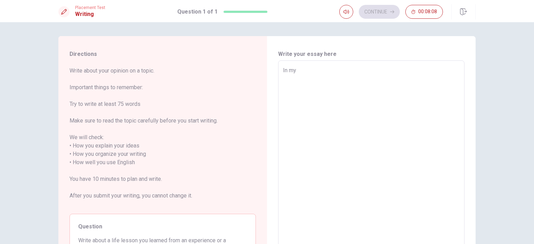
type textarea "In my"
type textarea "x"
type textarea "In my f"
type textarea "x"
type textarea "In my fi"
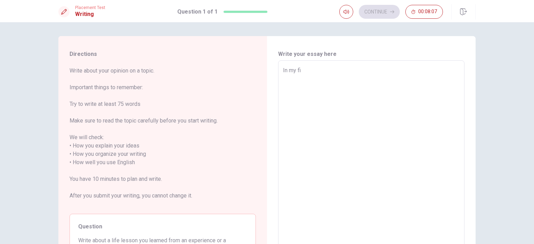
type textarea "x"
type textarea "In my fir"
type textarea "x"
type textarea "In my firs"
type textarea "x"
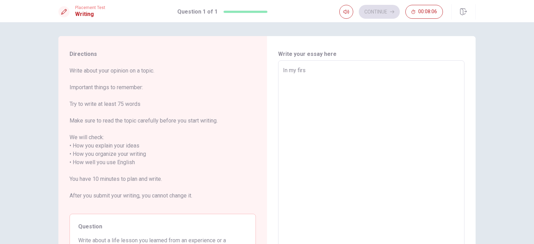
type textarea "In my first"
type textarea "x"
type textarea "In my first"
type textarea "x"
type textarea "In my first j"
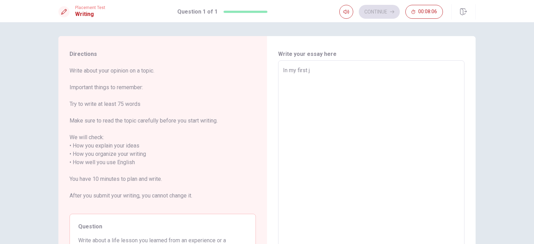
type textarea "x"
type textarea "In my first jo"
type textarea "x"
type textarea "In my first job"
type textarea "x"
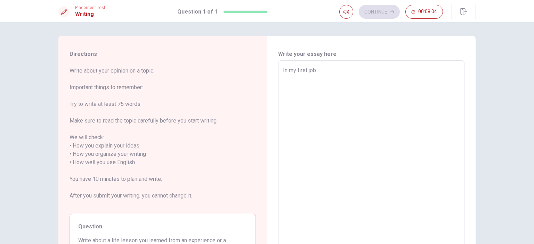
type textarea "In my first job"
type textarea "x"
type textarea "In my first job"
type textarea "x"
type textarea "In my first job,"
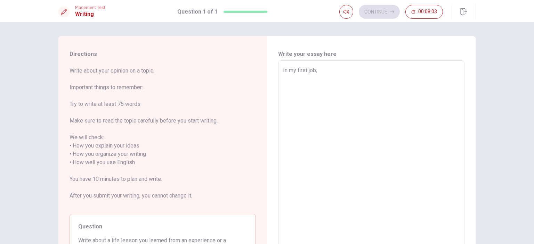
type textarea "x"
type textarea "In my first job,"
type textarea "x"
type textarea "In my first job, I"
type textarea "x"
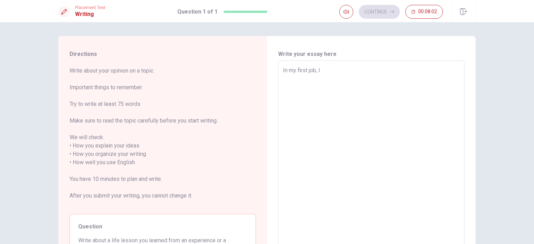
type textarea "In my first job, I"
type textarea "x"
type textarea "In my first job, I K"
type textarea "x"
type textarea "In my first job, I Kn"
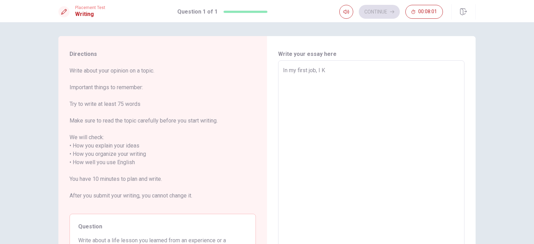
type textarea "x"
type textarea "In my first job, I Kno"
type textarea "x"
type textarea "In my first job, I Knoe"
type textarea "x"
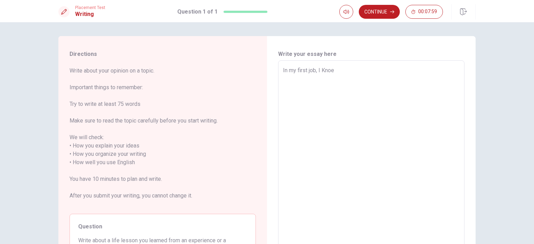
type textarea "In my first job, I Kno"
type textarea "x"
type textarea "In my first job, I Know"
type textarea "x"
type textarea "In my first job, I Know"
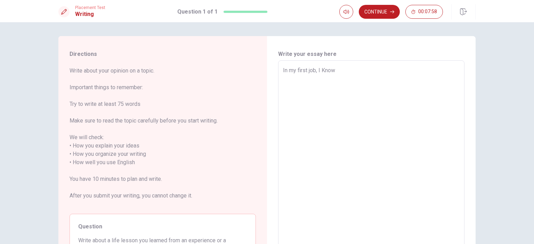
type textarea "x"
type textarea "In my first job, I Know t"
type textarea "x"
type textarea "In my first job, I Know to"
type textarea "x"
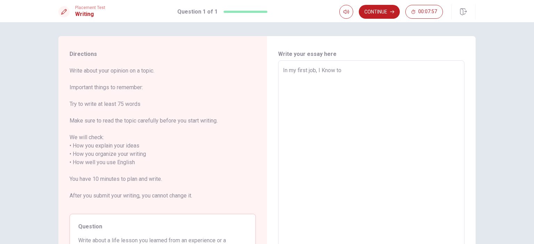
type textarea "In my first job, I Know to"
type textarea "x"
type textarea "In my first job, I Know to a"
type textarea "x"
type textarea "In my first job, I Know to"
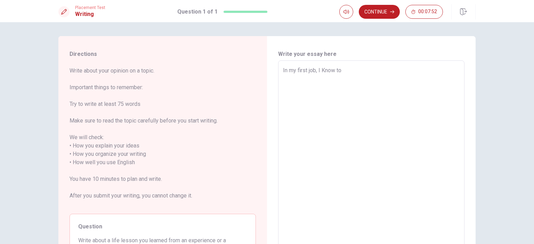
type textarea "x"
type textarea "In my first job, I Know to A"
type textarea "x"
type textarea "In my first job, I Know to An"
type textarea "x"
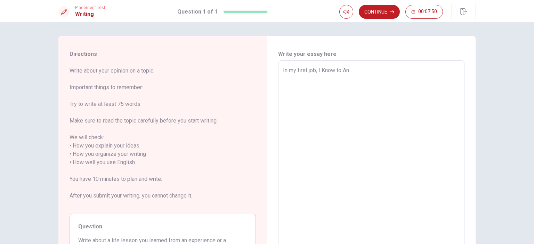
type textarea "In my first job, I Know to A"
type textarea "x"
type textarea "In my first job, I Know to An"
type textarea "x"
type textarea "In my first job, I Know to And"
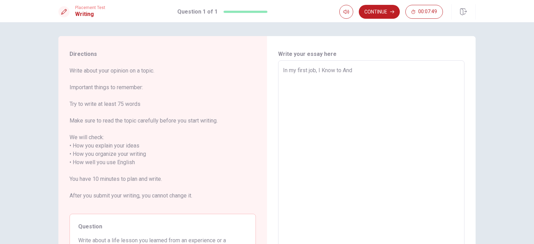
type textarea "x"
type textarea "In my first job, I Know to Andr"
type textarea "x"
type textarea "In my first job, I Know to [PERSON_NAME]"
type textarea "x"
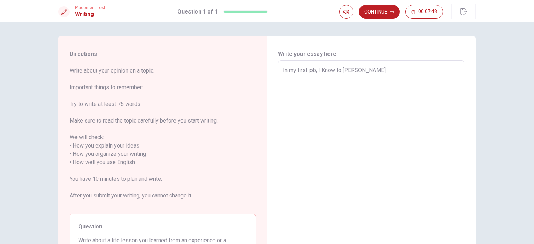
type textarea "In my first job, I Know to [PERSON_NAME]"
type textarea "x"
type textarea "In my first job, I Know to [PERSON_NAME]"
type textarea "x"
type textarea "In my first job, I Know to [PERSON_NAME]"
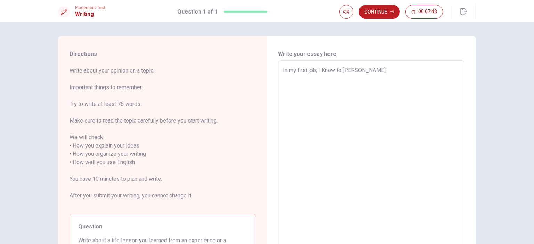
type textarea "x"
type textarea "In my first job, I Know to [PERSON_NAME]"
type textarea "x"
type textarea "In my first job, I Know to [PERSON_NAME]"
type textarea "x"
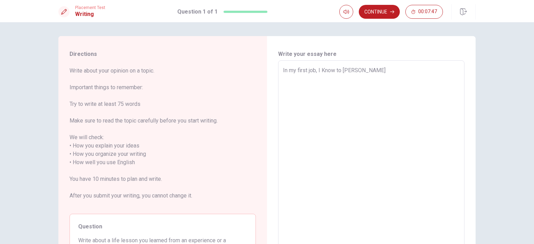
type textarea "In my first job, I Know to [PERSON_NAME],"
type textarea "x"
type textarea "In my first job, I Know to [PERSON_NAME],"
type textarea "x"
type textarea "In my first job, I Know to [PERSON_NAME], s"
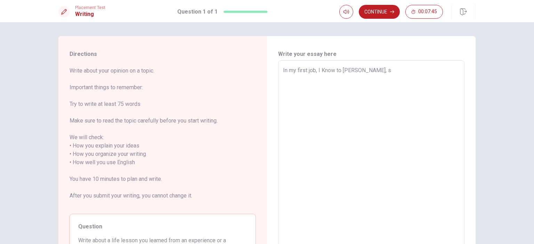
type textarea "x"
type textarea "In my first job, I Know to [PERSON_NAME], sh"
type textarea "x"
type textarea "In my first job, I Know to [PERSON_NAME], she"
type textarea "x"
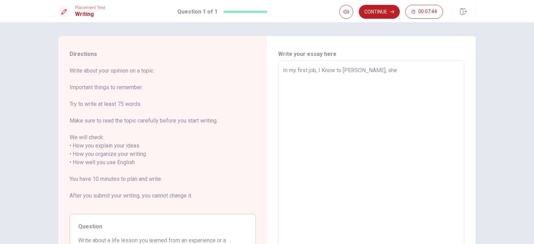
type textarea "In my first job, I Know to [PERSON_NAME], she"
type textarea "x"
type textarea "In my first job, I Know to [PERSON_NAME], she h"
type textarea "x"
type textarea "In my first job, I Know to [PERSON_NAME], she ha"
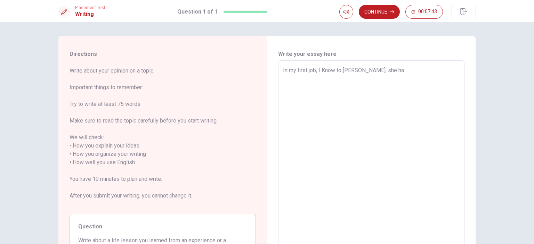
type textarea "x"
type textarea "In my first job, I Know to [PERSON_NAME], she has"
type textarea "x"
type textarea "In my first job, I Know to [PERSON_NAME], she has"
type textarea "x"
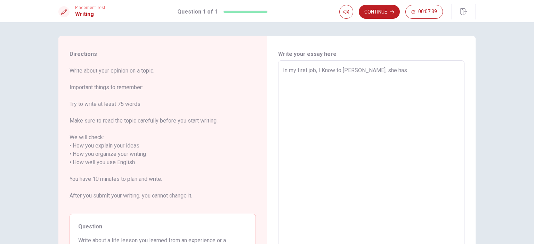
type textarea "In my first job, I Know to [PERSON_NAME], she has a"
type textarea "x"
type textarea "In my first job, I Know to [PERSON_NAME], she has a"
type textarea "x"
type textarea "In my first job, I Know to [PERSON_NAME], she has a p"
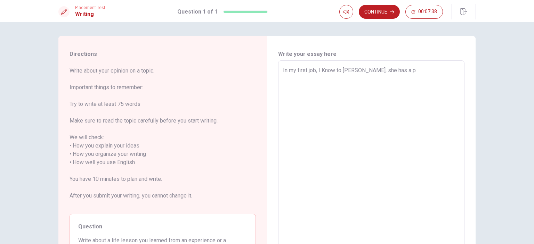
type textarea "x"
type textarea "In my first job, I Know to [PERSON_NAME], she has a"
type textarea "x"
type textarea "In my first job, I Know to [PERSON_NAME], she has a b"
type textarea "x"
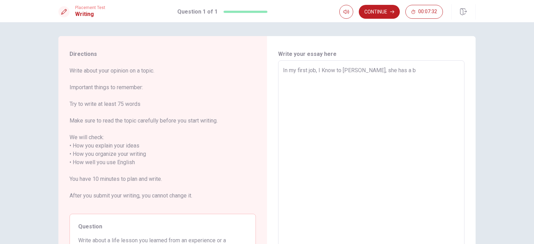
type textarea "In my first job, I Know to [PERSON_NAME], she has a"
type textarea "x"
type textarea "In my first job, I Know to [PERSON_NAME], she has a"
type textarea "x"
type textarea "In my first job, I Know to [PERSON_NAME], she has"
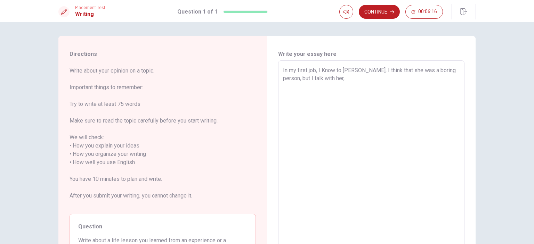
click at [433, 70] on textarea "In my first job, I Know to [PERSON_NAME], I think that she was a boring person,…" at bounding box center [371, 162] width 177 height 193
click at [347, 79] on textarea "In my first job, I Know to [PERSON_NAME], I think that she was a boring or sad …" at bounding box center [371, 162] width 177 height 193
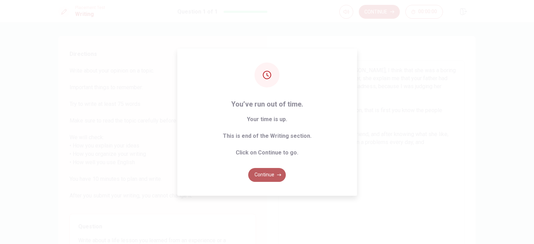
click at [268, 168] on button "Continue" at bounding box center [267, 175] width 38 height 14
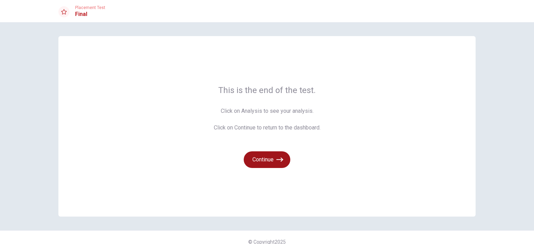
click at [268, 160] on button "Continue" at bounding box center [267, 160] width 47 height 17
